Goal: Task Accomplishment & Management: Manage account settings

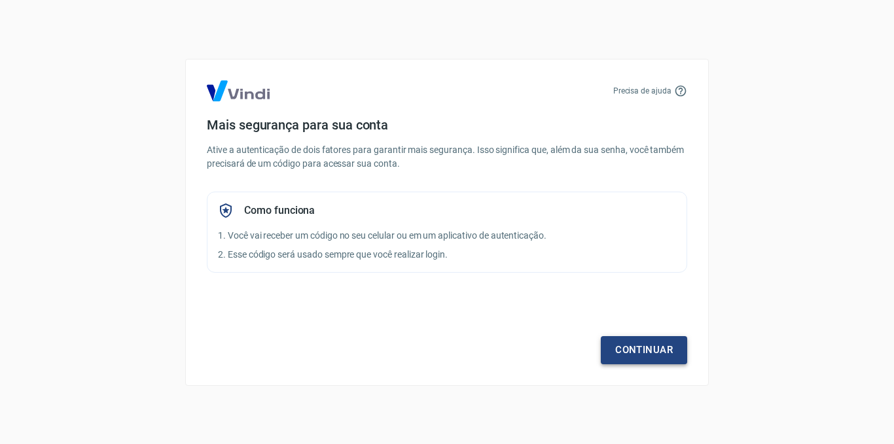
click at [648, 357] on link "Continuar" at bounding box center [644, 349] width 86 height 27
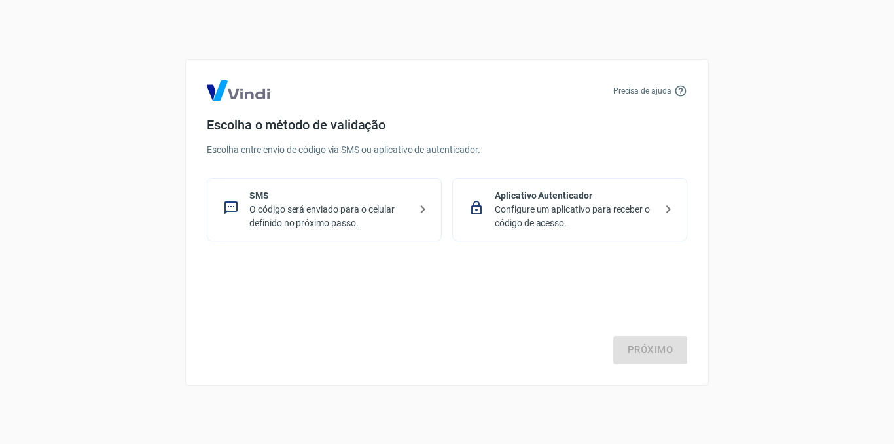
click at [385, 211] on p "O código será enviado para o celular definido no próximo passo." at bounding box center [329, 216] width 160 height 27
click at [623, 351] on link "Próximo" at bounding box center [650, 349] width 74 height 27
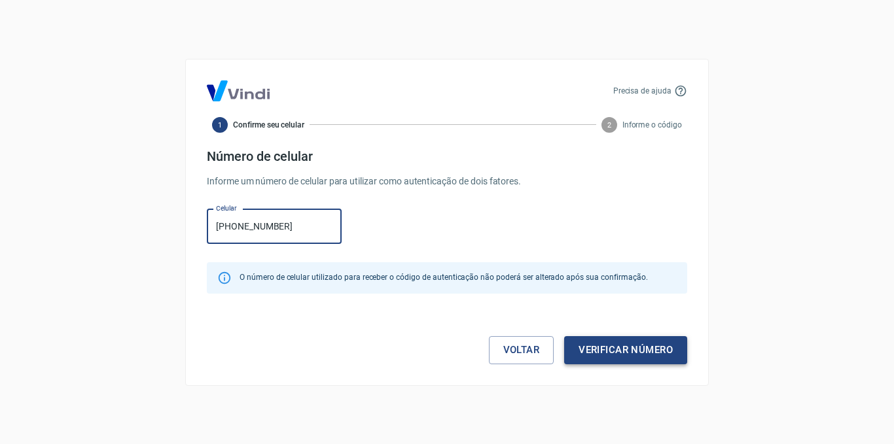
type input "[PHONE_NUMBER]"
click at [597, 347] on button "Verificar número" at bounding box center [625, 349] width 123 height 27
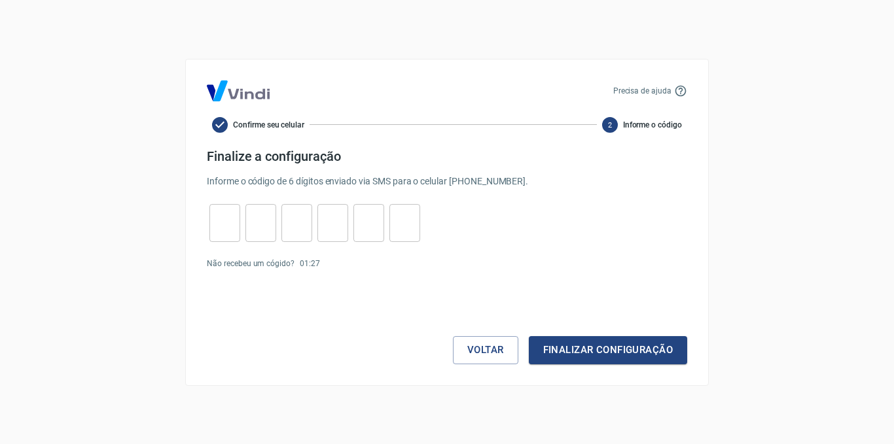
click at [225, 222] on input "tel" at bounding box center [224, 223] width 31 height 28
type input "7"
type input "5"
type input "8"
type input "4"
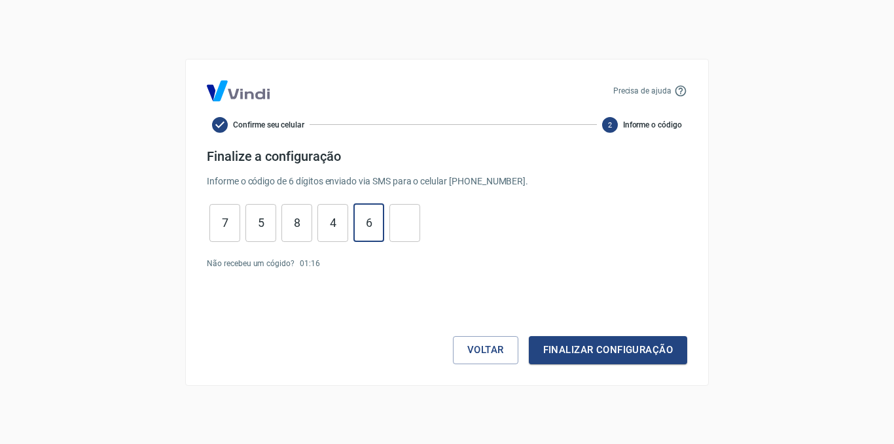
type input "6"
type input "1"
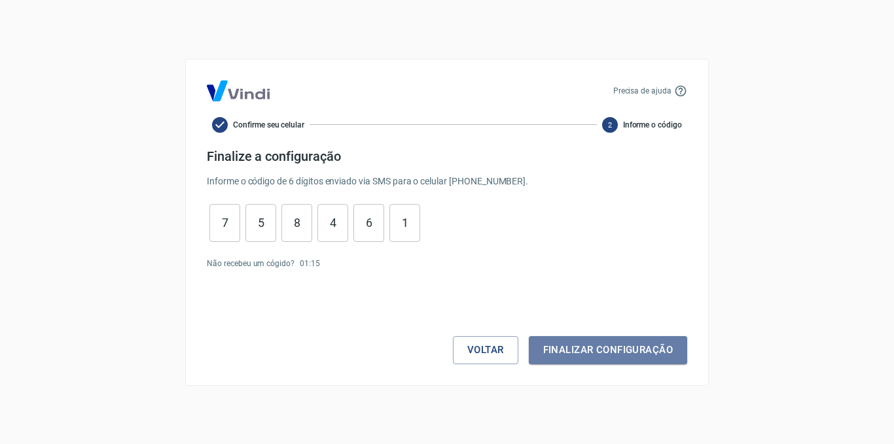
click at [643, 352] on button "Finalizar configuração" at bounding box center [608, 349] width 158 height 27
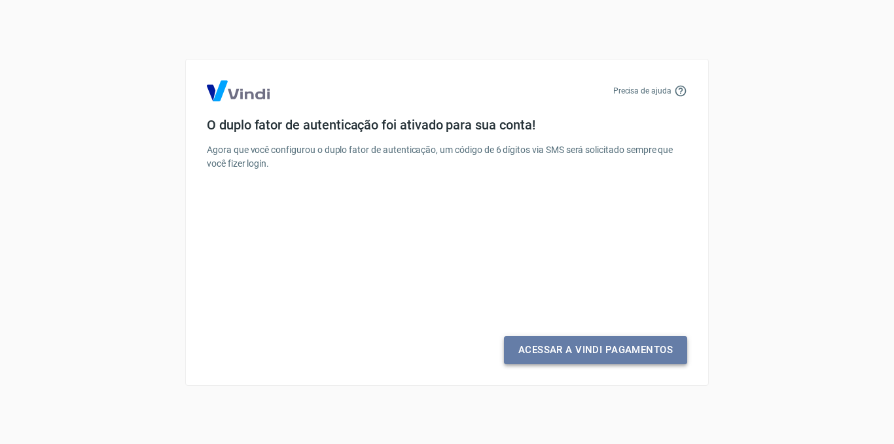
click at [625, 346] on link "Acessar a Vindi Pagamentos" at bounding box center [595, 349] width 183 height 27
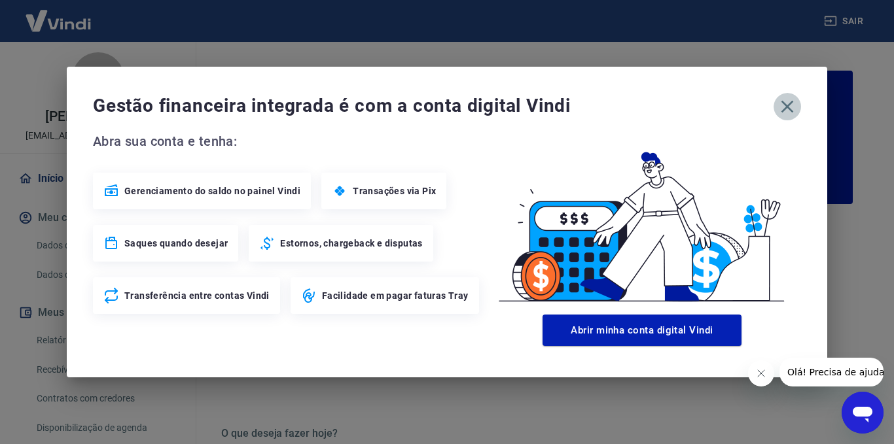
click at [796, 105] on icon "button" at bounding box center [787, 106] width 21 height 21
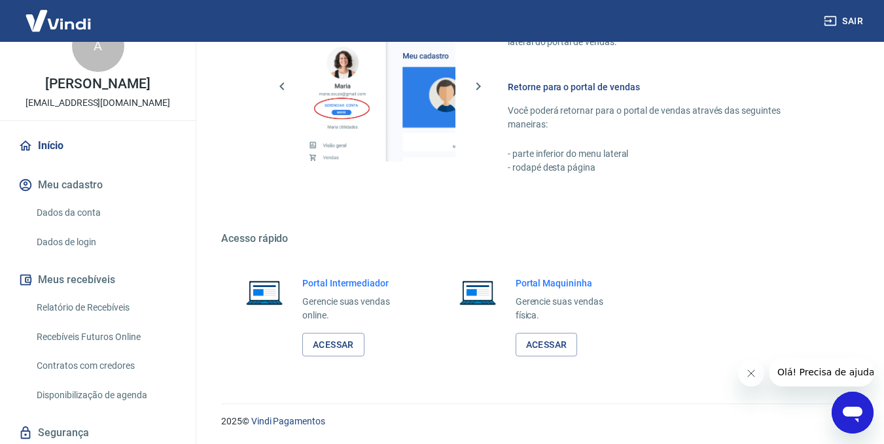
scroll to position [10, 0]
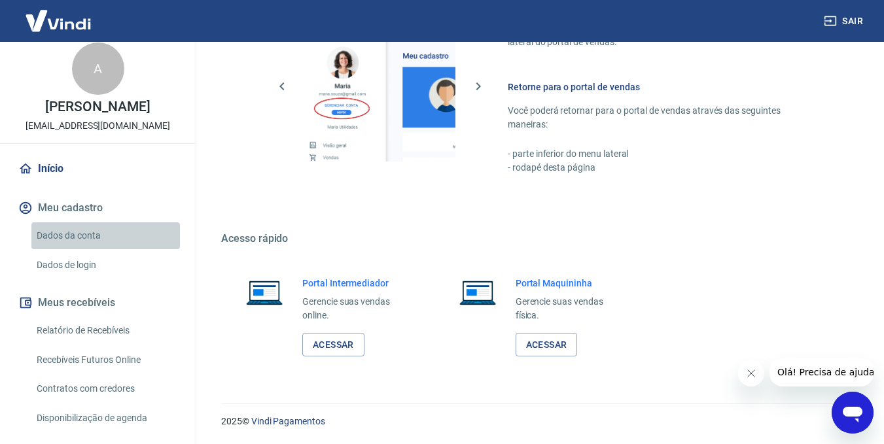
click at [109, 239] on link "Dados da conta" at bounding box center [105, 235] width 149 height 27
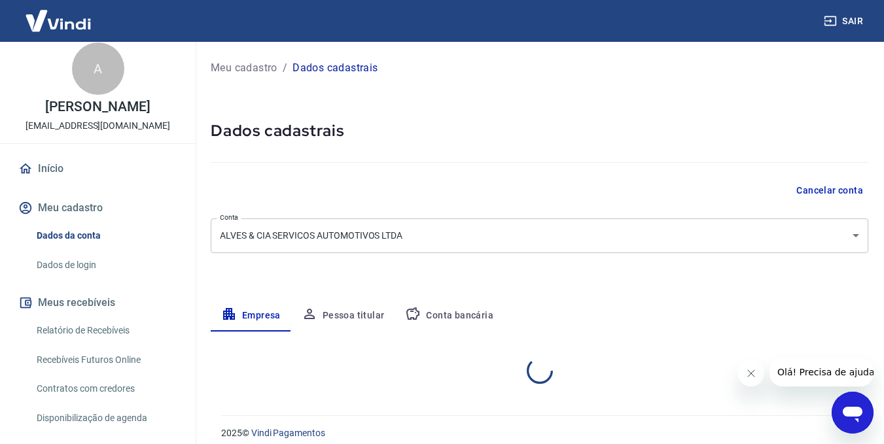
select select "SP"
select select "business"
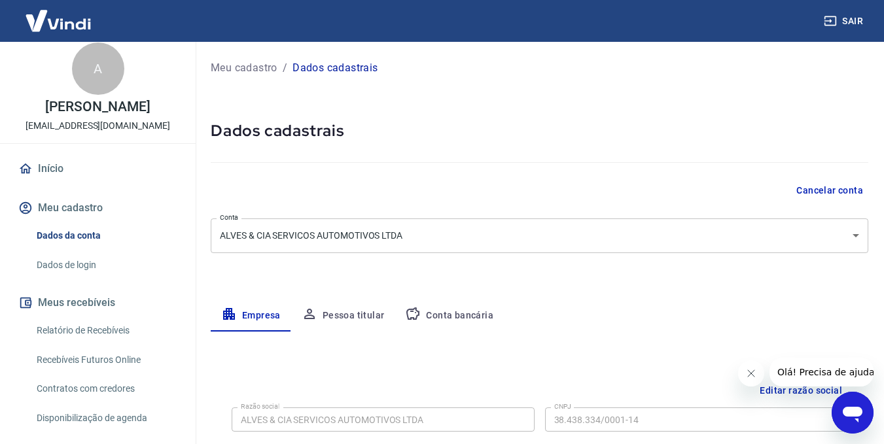
scroll to position [75, 0]
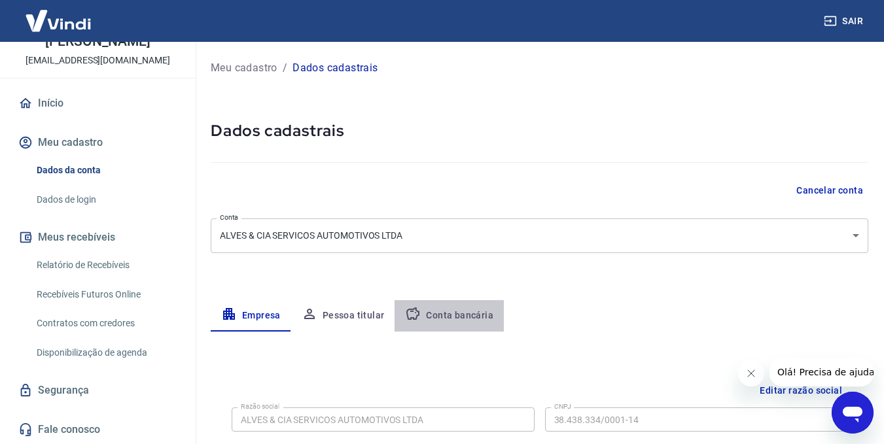
click at [468, 316] on button "Conta bancária" at bounding box center [449, 315] width 109 height 31
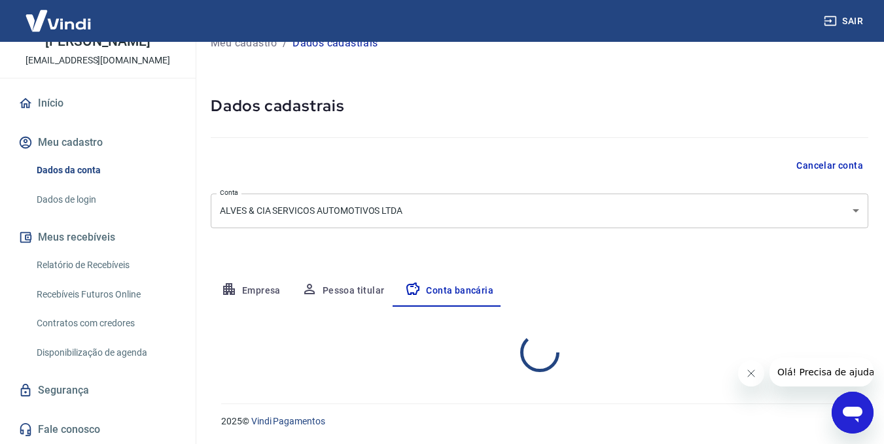
select select "1"
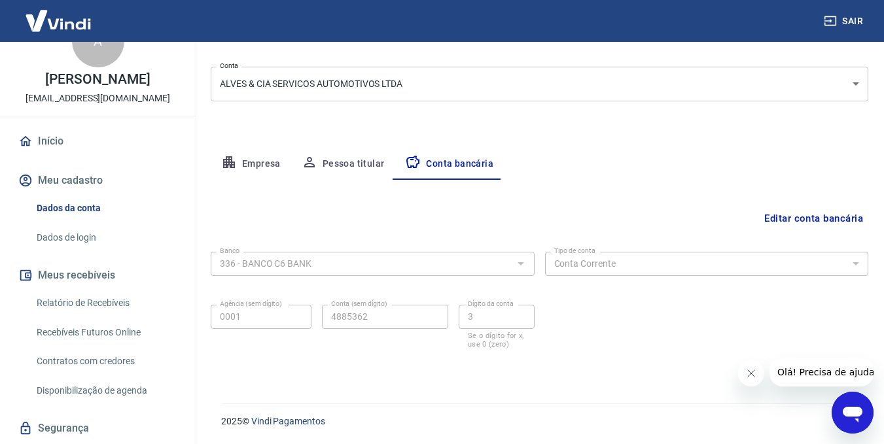
scroll to position [0, 0]
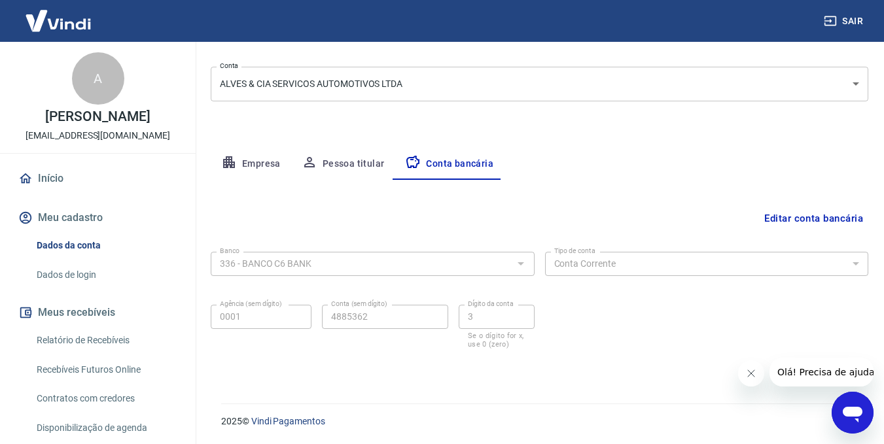
click at [88, 175] on link "Início" at bounding box center [98, 178] width 164 height 29
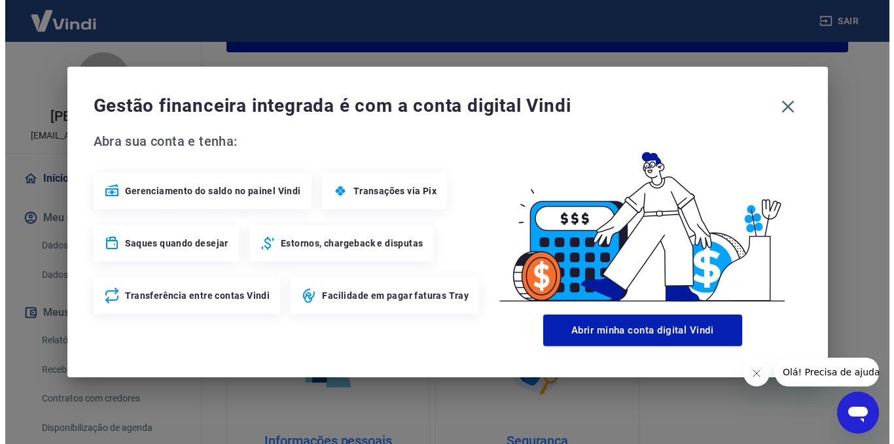
scroll to position [765, 0]
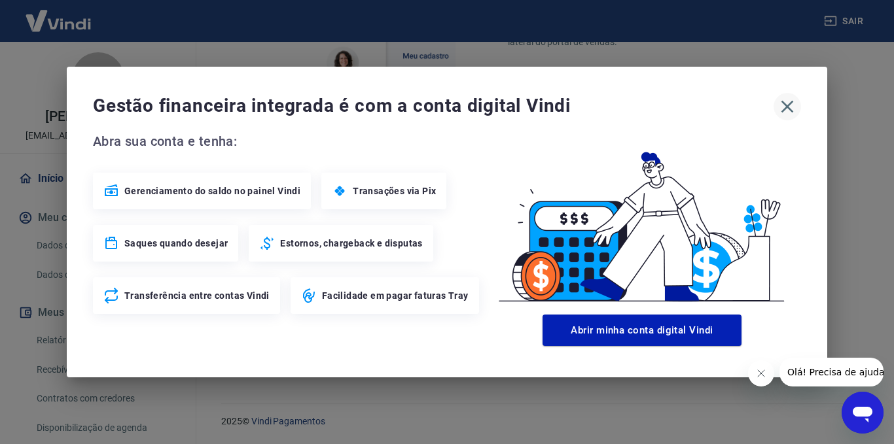
click at [793, 103] on icon "button" at bounding box center [787, 106] width 21 height 21
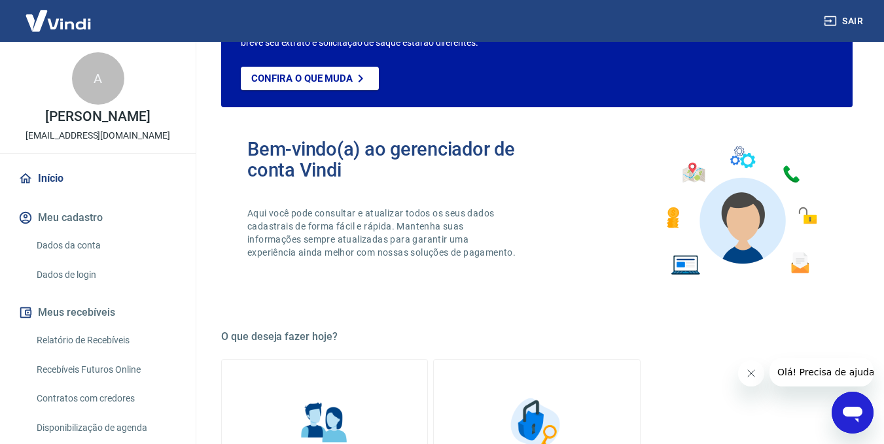
scroll to position [0, 0]
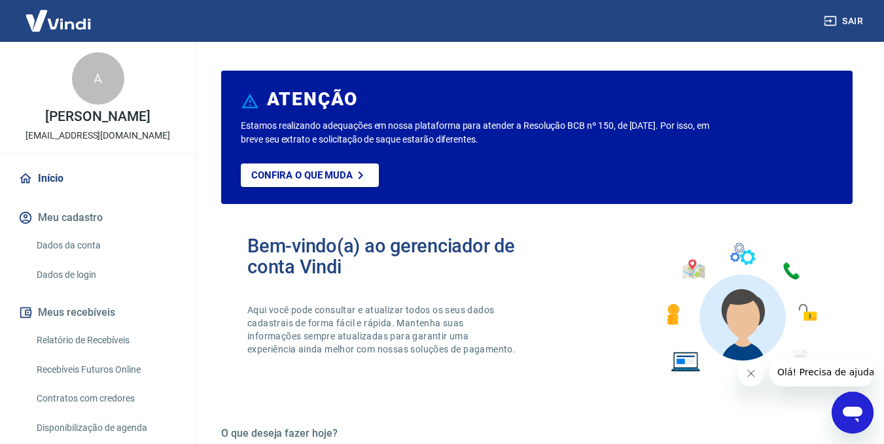
click at [133, 343] on link "Relatório de Recebíveis" at bounding box center [105, 340] width 149 height 27
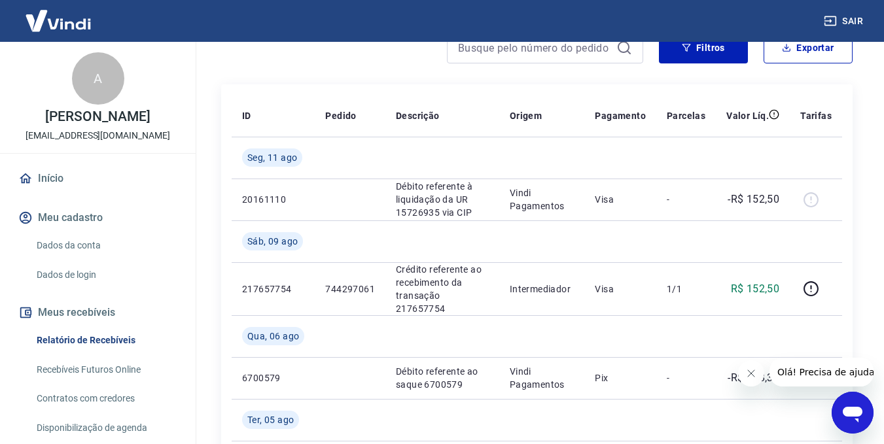
scroll to position [65, 0]
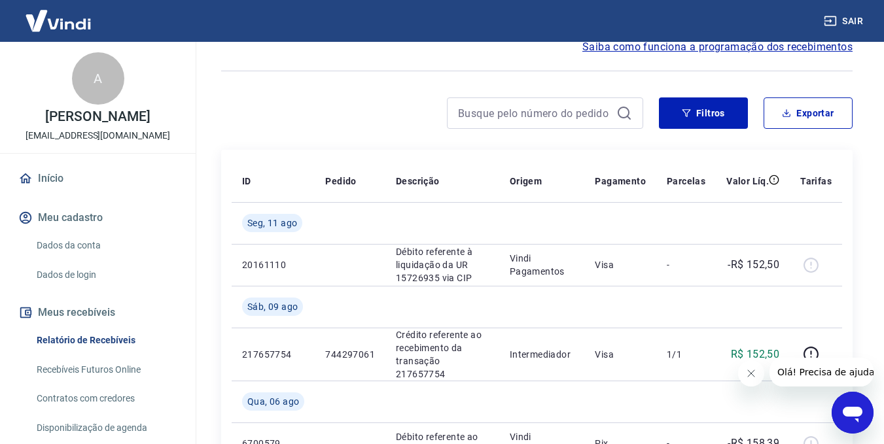
click at [90, 373] on link "Recebíveis Futuros Online" at bounding box center [105, 370] width 149 height 27
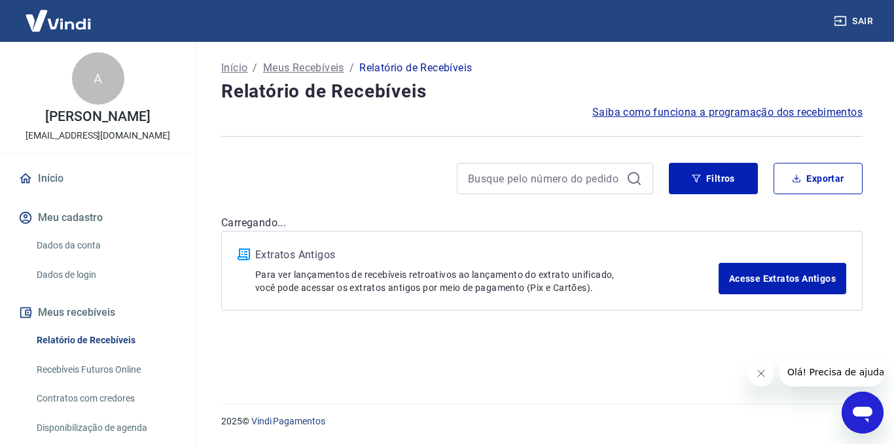
click at [127, 371] on link "Recebíveis Futuros Online" at bounding box center [105, 370] width 149 height 27
